Goal: Find specific page/section: Find specific page/section

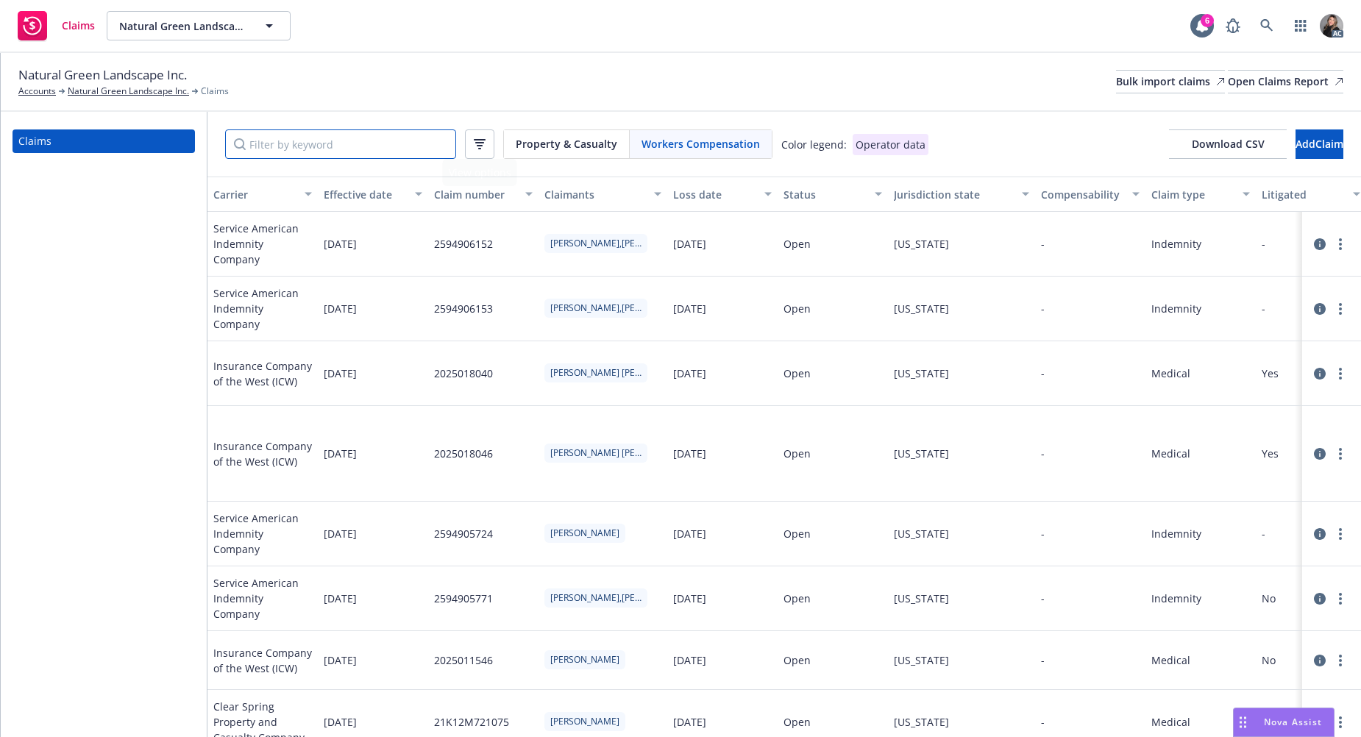
click at [403, 143] on input "Filter by keyword" at bounding box center [340, 143] width 231 height 29
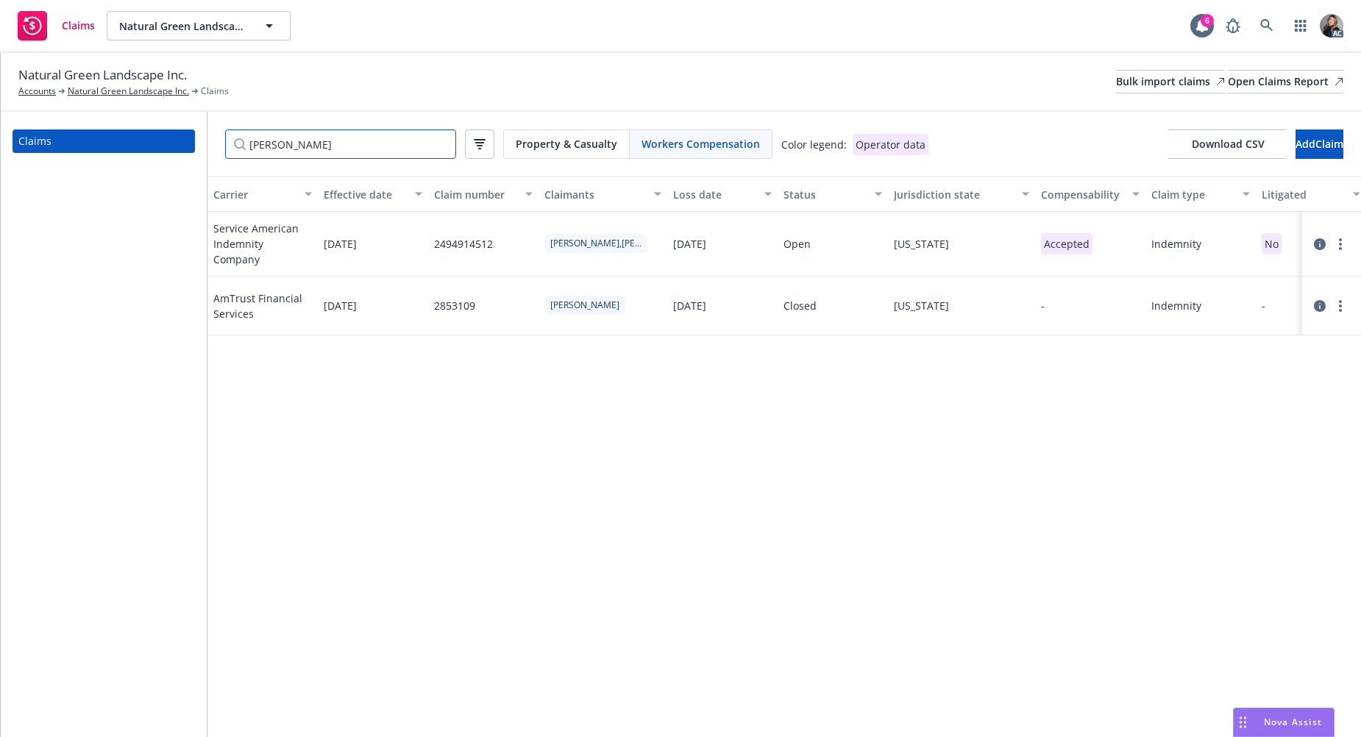
type input "[PERSON_NAME]"
click at [1200, 244] on div "Indemnity" at bounding box center [1200, 244] width 110 height 65
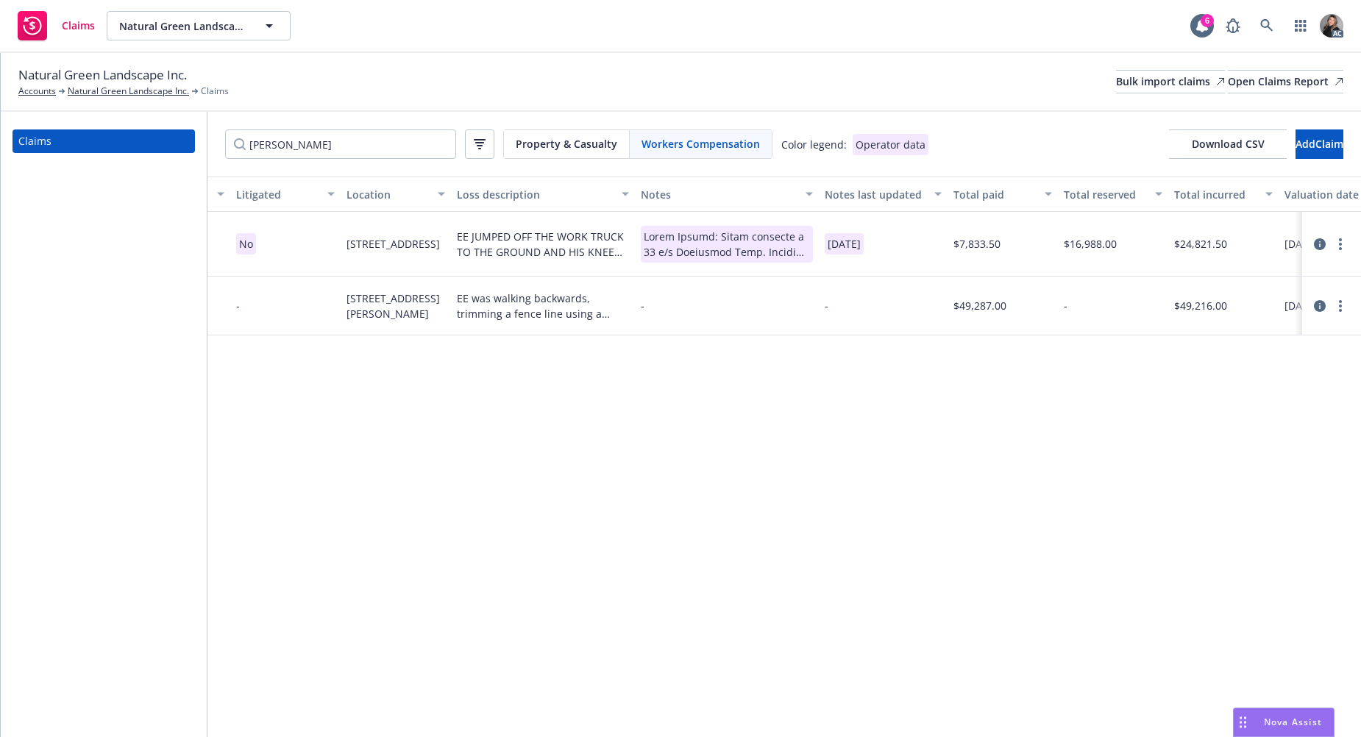
scroll to position [0, 1112]
